Goal: Check status: Check status

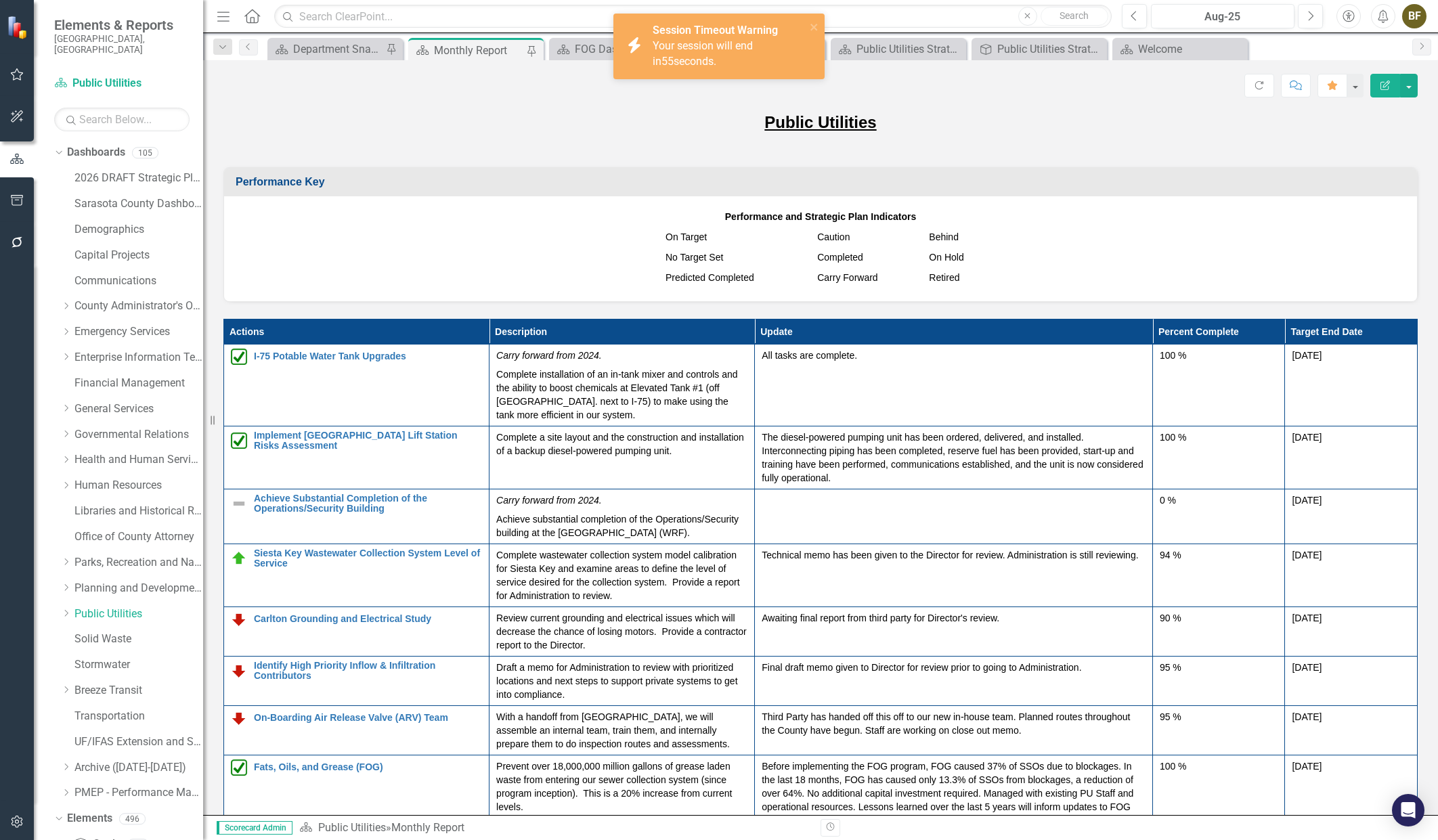
scroll to position [180, 0]
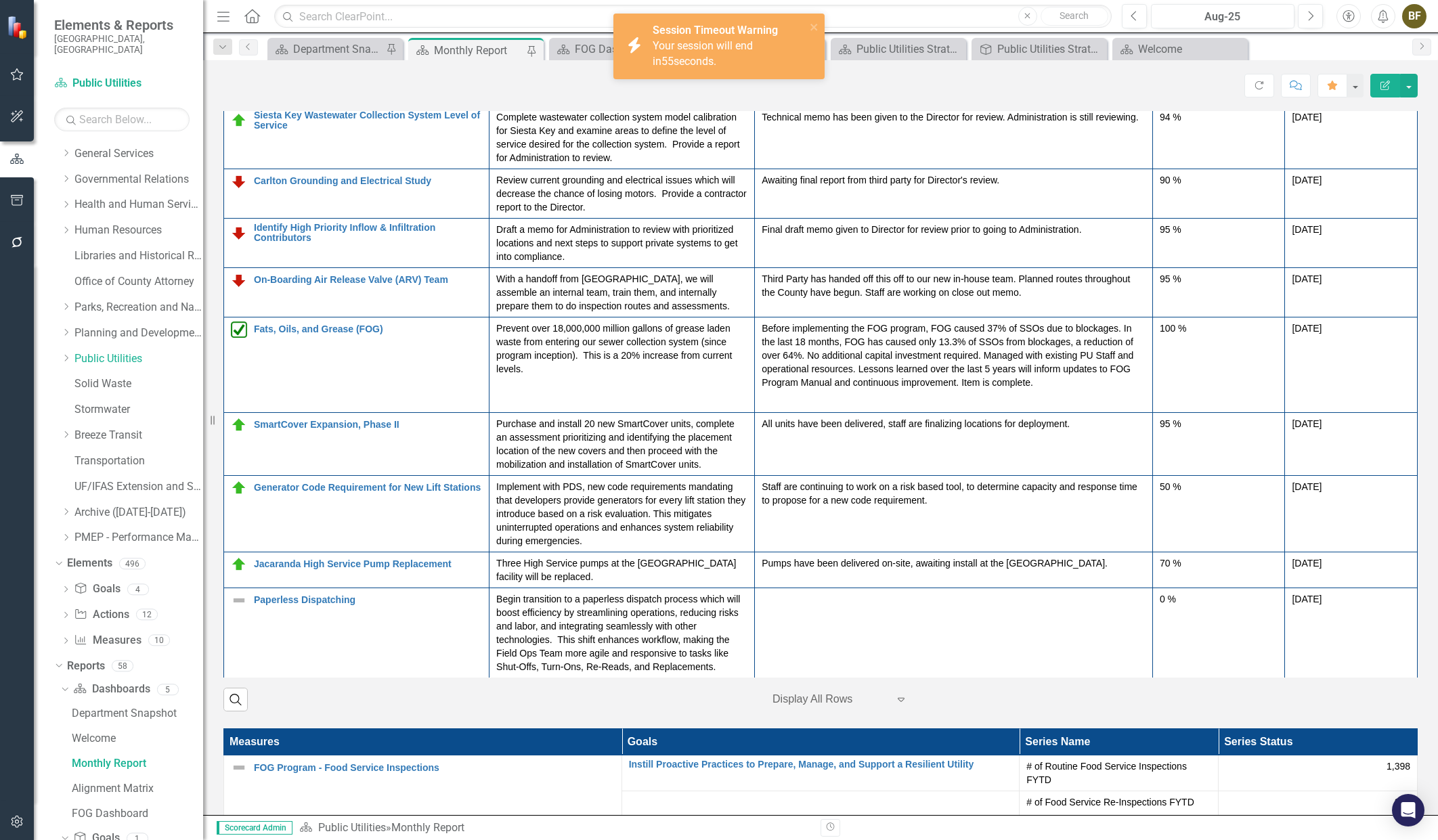
click at [805, 94] on div "Score: N/A Aug-25 Completed Refresh Comment Favorite Edit Report" at bounding box center [820, 85] width 1195 height 23
click at [664, 94] on div "Score: N/A Aug-25 Completed Refresh Comment Favorite Edit Report" at bounding box center [820, 85] width 1195 height 23
click at [812, 26] on icon "close" at bounding box center [813, 26] width 6 height 6
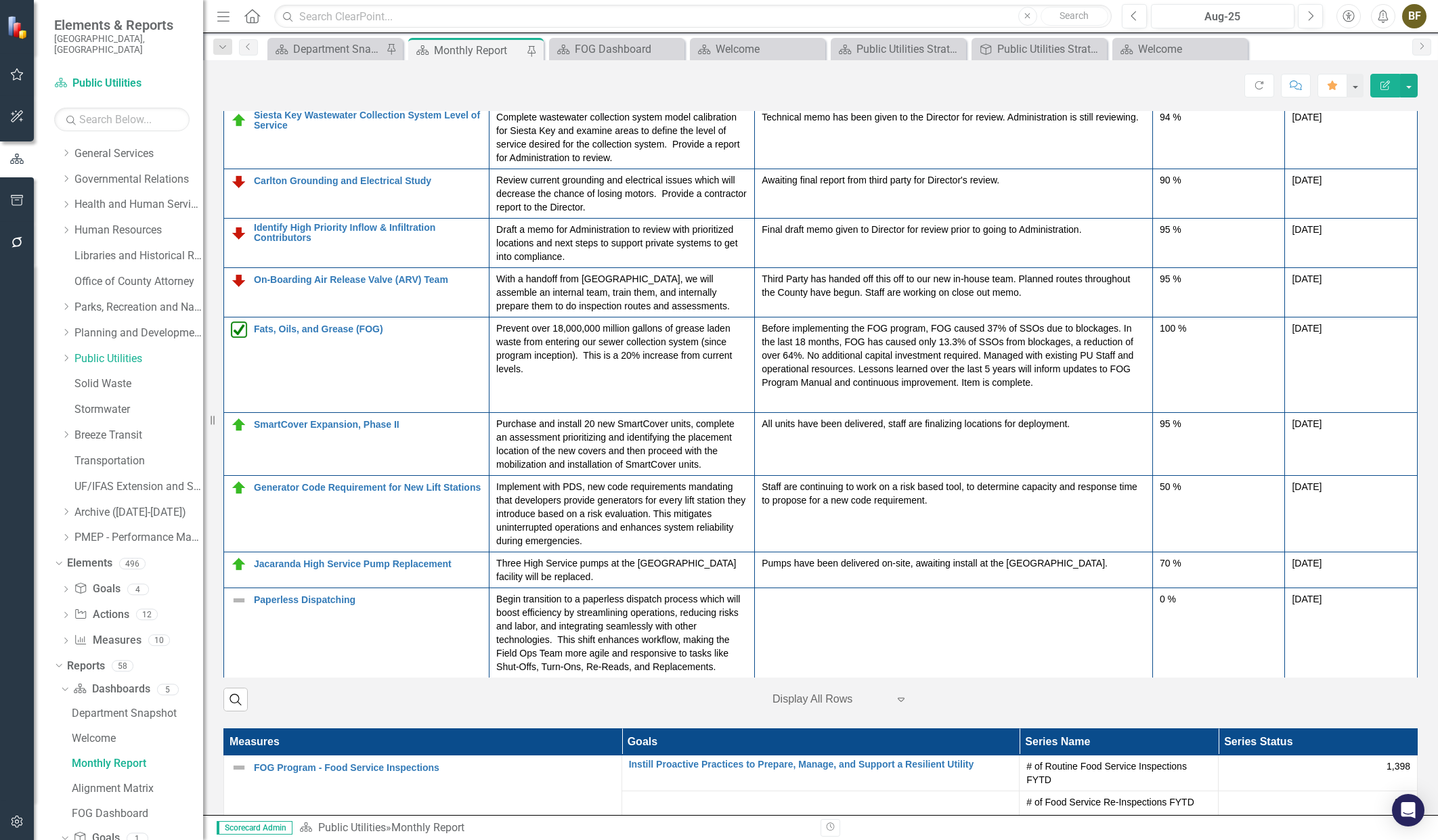
click at [678, 89] on div "Score: N/A Aug-25 Completed Refresh Comment Favorite Edit Report" at bounding box center [820, 85] width 1195 height 23
